Goal: Register for event/course

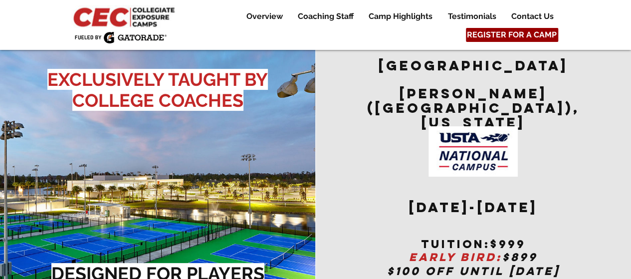
click at [518, 31] on span "REGISTER FOR A CAMP" at bounding box center [512, 34] width 90 height 11
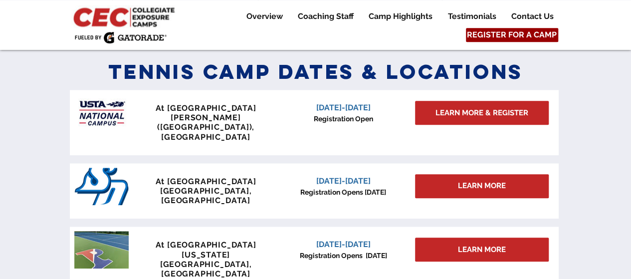
scroll to position [437, 0]
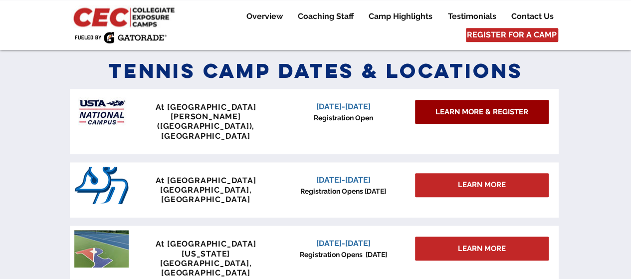
click at [455, 110] on span "LEARN MORE & REGISTER" at bounding box center [481, 112] width 93 height 10
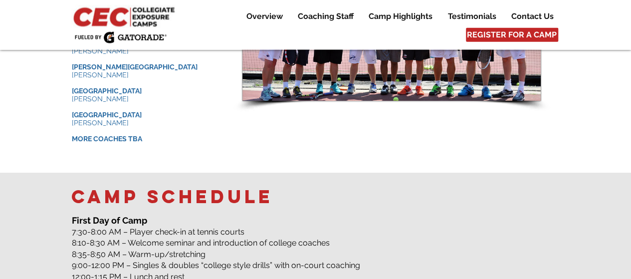
scroll to position [1465, 0]
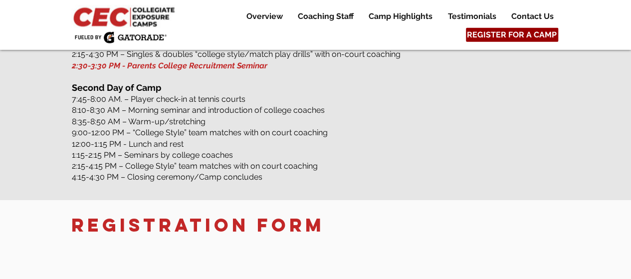
click at [519, 30] on span "REGISTER FOR A CAMP" at bounding box center [512, 34] width 90 height 11
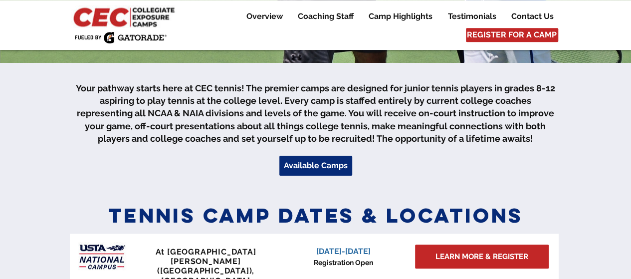
scroll to position [339, 0]
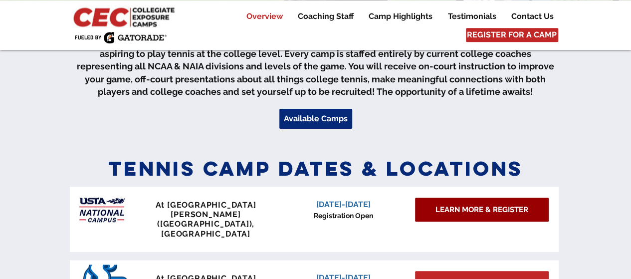
click at [450, 207] on span "LEARN MORE & REGISTER" at bounding box center [481, 210] width 93 height 10
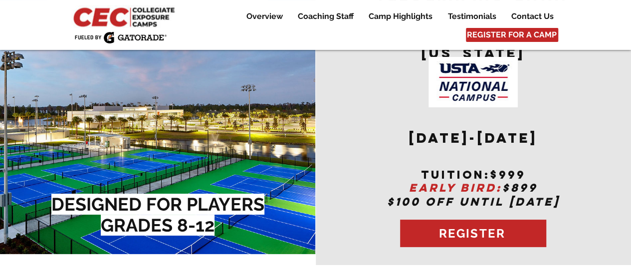
scroll to position [79, 0]
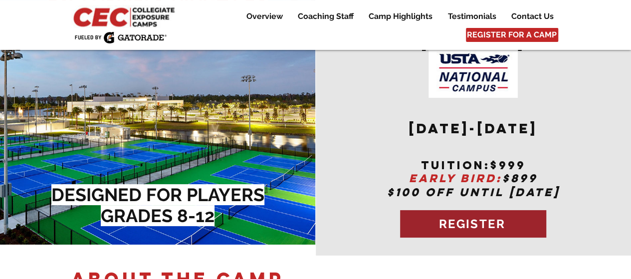
click at [480, 216] on span "REGISTER" at bounding box center [472, 223] width 66 height 14
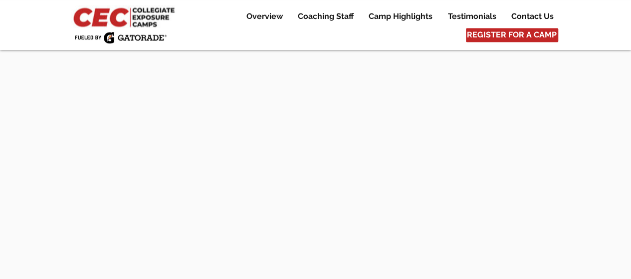
scroll to position [4494, 0]
click at [258, 15] on p "Overview" at bounding box center [264, 16] width 46 height 12
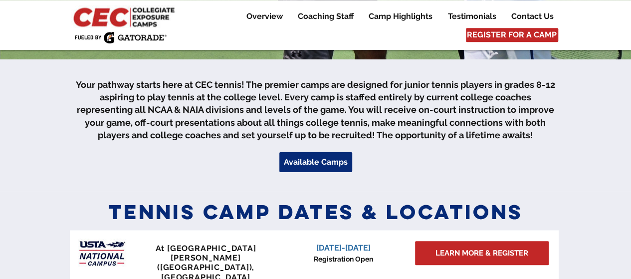
scroll to position [305, 0]
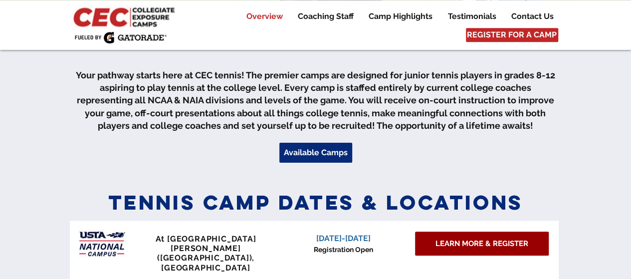
click at [496, 241] on span "LEARN MORE & REGISTER" at bounding box center [481, 243] width 93 height 10
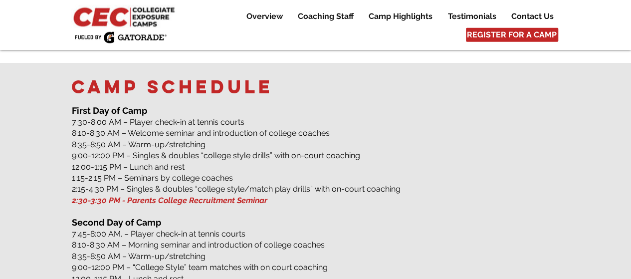
scroll to position [1363, 0]
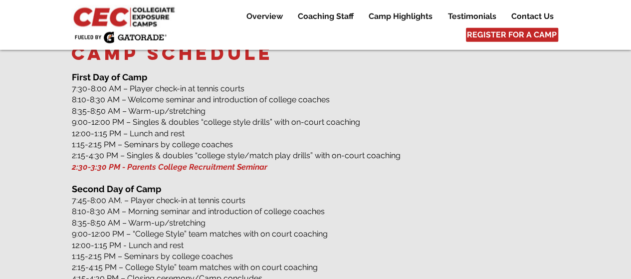
click at [206, 242] on p "12:00-1:15 PM - Lunch and rest" at bounding box center [316, 245] width 488 height 11
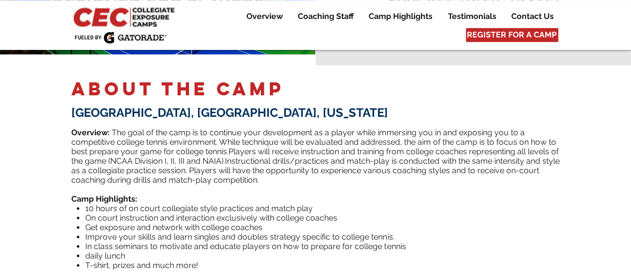
scroll to position [0, 0]
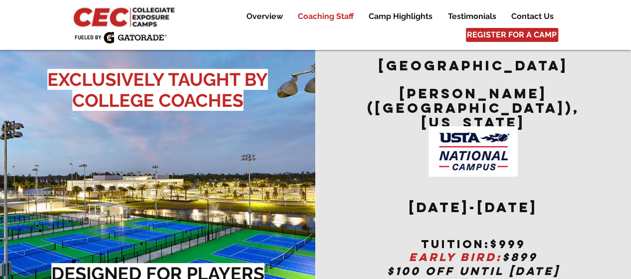
click at [337, 21] on p "Coaching Staff" at bounding box center [326, 16] width 66 height 12
